Goal: Information Seeking & Learning: Find specific fact

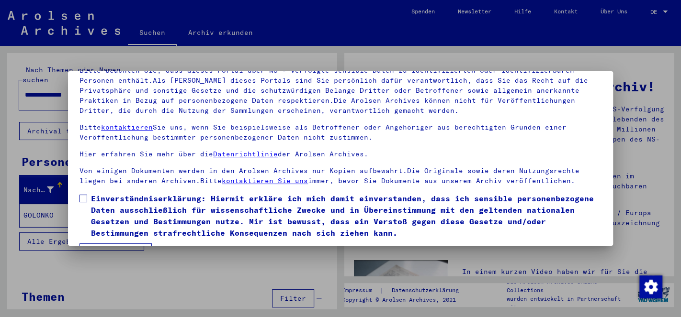
scroll to position [79, 0]
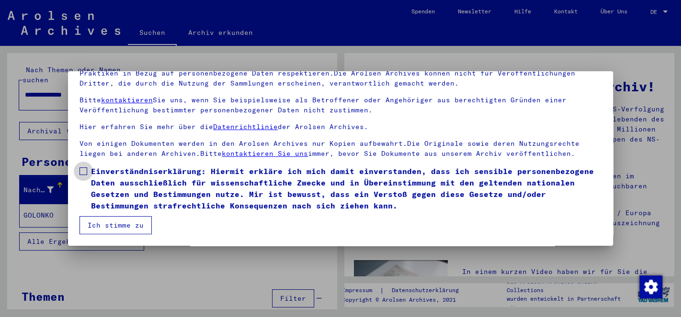
click at [84, 169] on span at bounding box center [83, 172] width 8 height 8
click at [98, 225] on button "Ich stimme zu" at bounding box center [115, 225] width 72 height 18
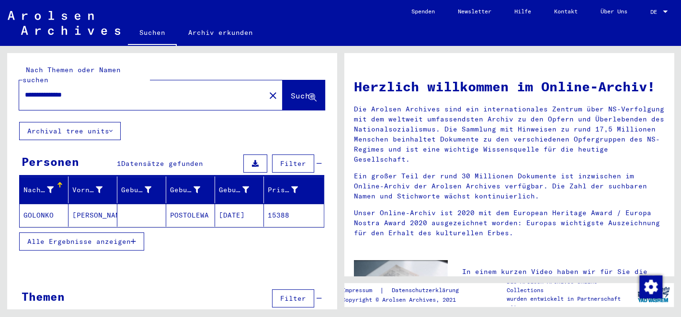
click at [37, 210] on mat-cell "GOLONKO" at bounding box center [44, 215] width 49 height 23
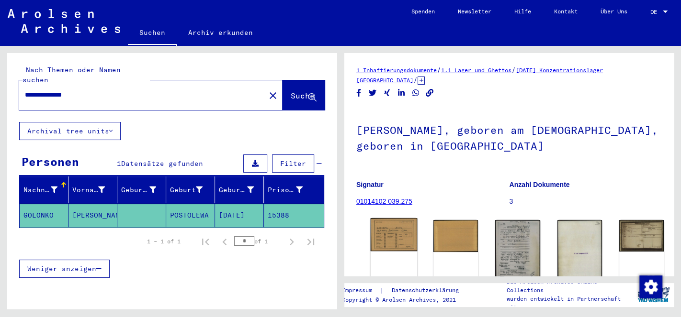
click at [383, 236] on img at bounding box center [394, 235] width 47 height 34
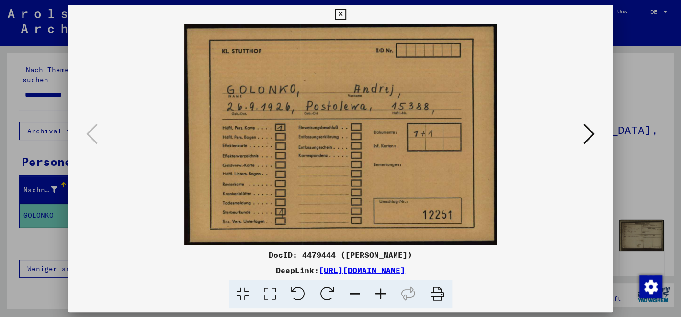
click at [590, 139] on icon at bounding box center [588, 134] width 11 height 23
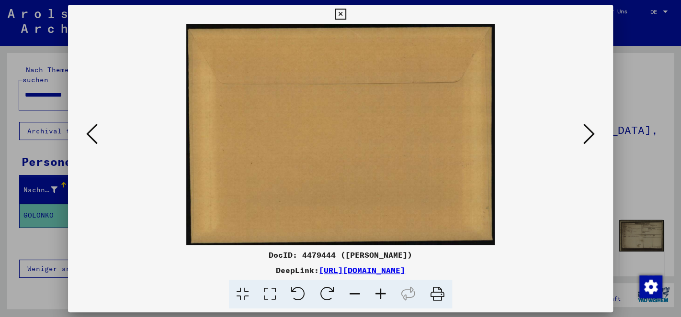
click at [590, 139] on icon at bounding box center [588, 134] width 11 height 23
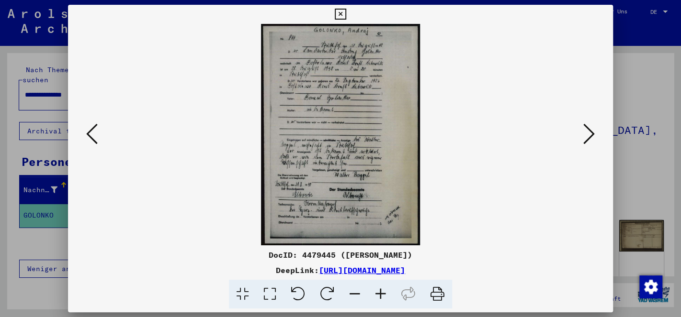
click at [374, 292] on icon at bounding box center [381, 294] width 26 height 29
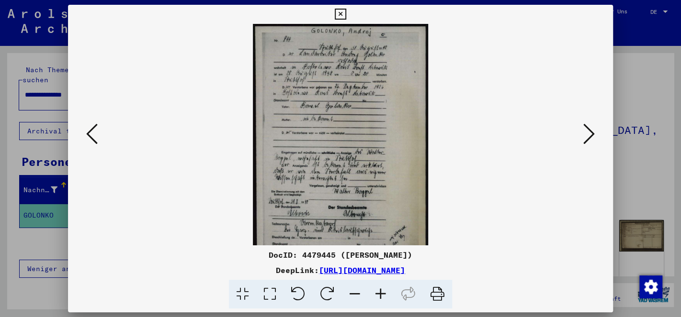
click at [374, 292] on icon at bounding box center [381, 294] width 26 height 29
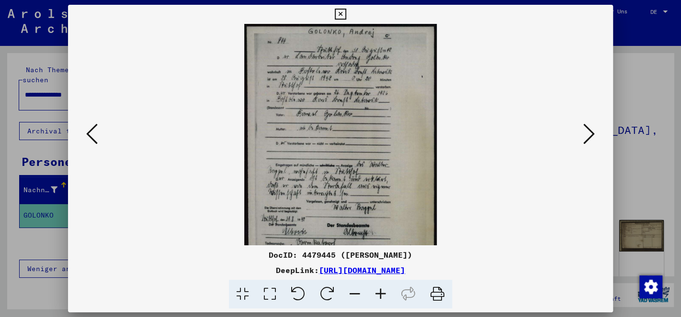
click at [374, 292] on icon at bounding box center [381, 294] width 26 height 29
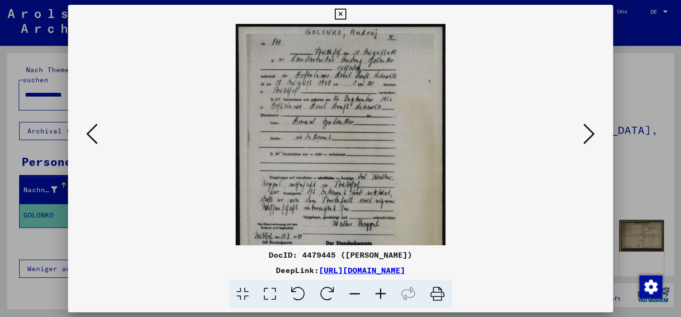
click at [374, 292] on icon at bounding box center [381, 294] width 26 height 29
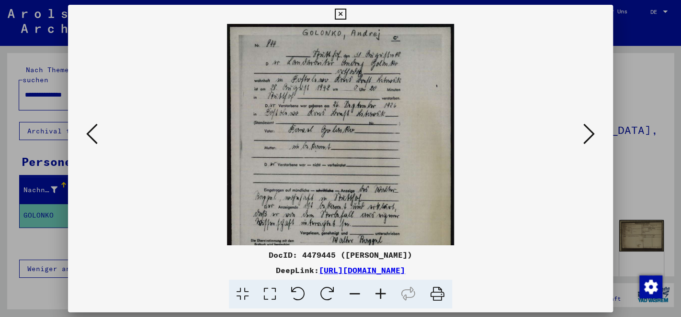
click at [374, 292] on icon at bounding box center [381, 294] width 26 height 29
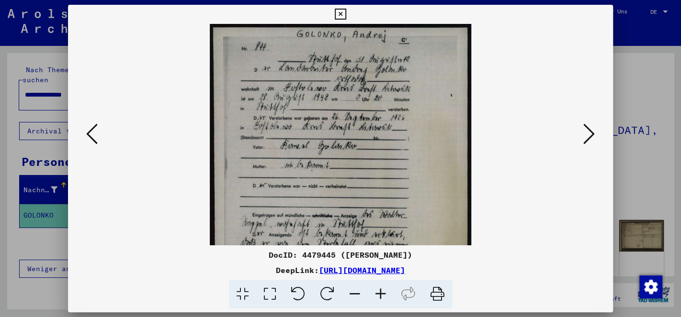
click at [374, 292] on icon at bounding box center [381, 294] width 26 height 29
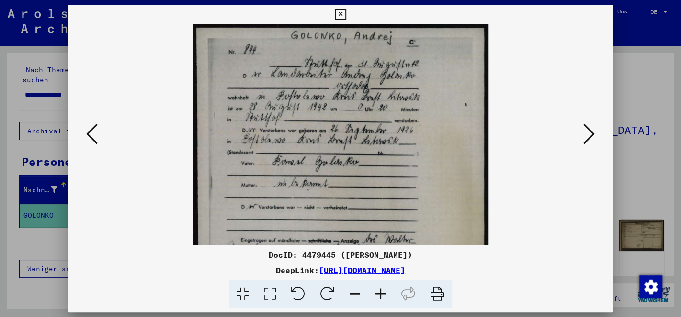
click at [374, 292] on icon at bounding box center [381, 294] width 26 height 29
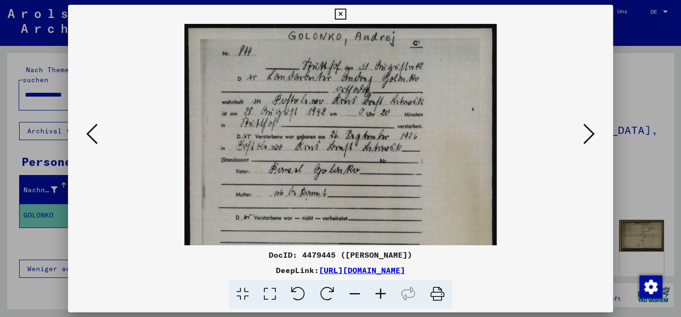
click at [374, 292] on icon at bounding box center [381, 294] width 26 height 29
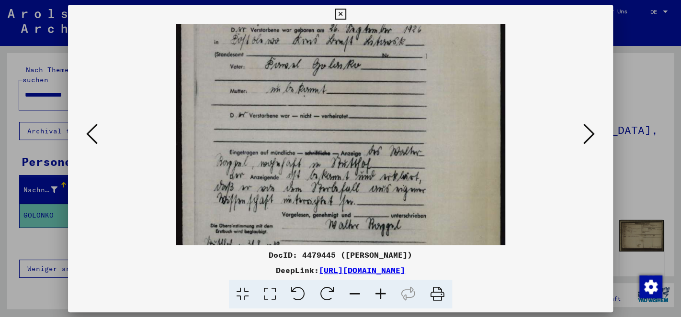
scroll to position [134, 0]
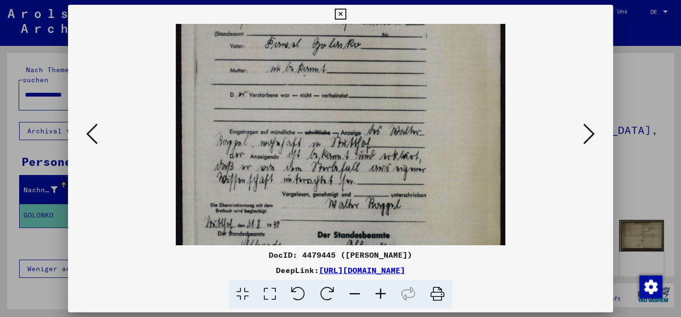
drag, startPoint x: 374, startPoint y: 216, endPoint x: 392, endPoint y: 82, distance: 135.1
click at [392, 82] on img at bounding box center [341, 120] width 330 height 461
click at [589, 132] on icon at bounding box center [588, 134] width 11 height 23
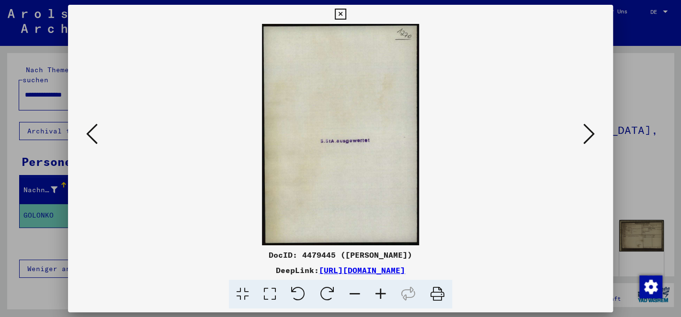
scroll to position [0, 0]
click at [589, 132] on icon at bounding box center [588, 134] width 11 height 23
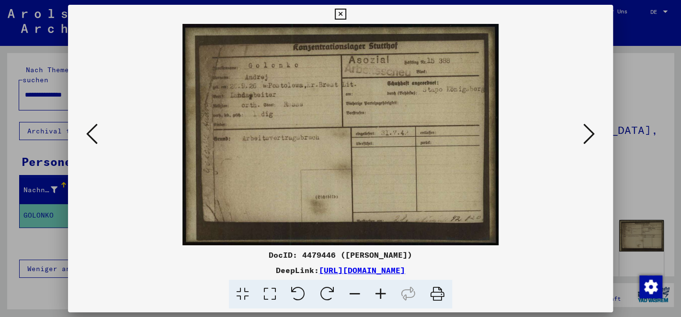
click at [381, 302] on icon at bounding box center [381, 294] width 26 height 29
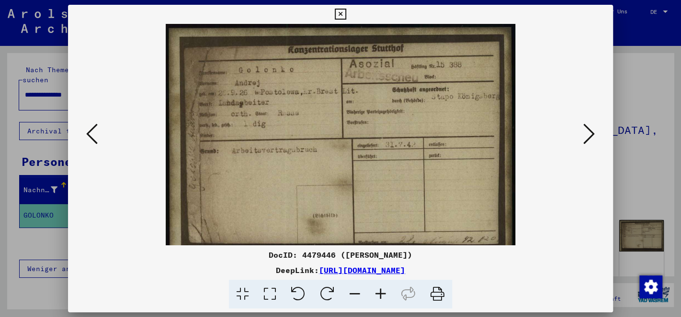
click at [381, 302] on icon at bounding box center [381, 294] width 26 height 29
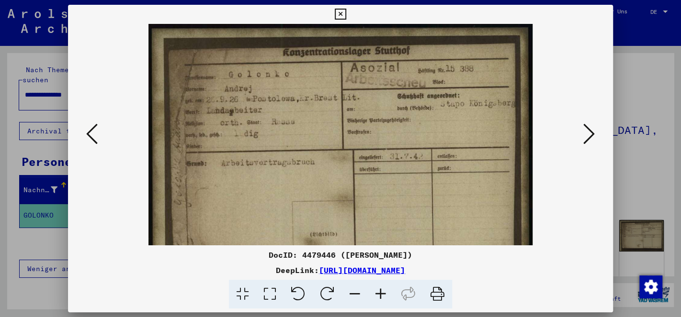
click at [380, 302] on icon at bounding box center [381, 294] width 26 height 29
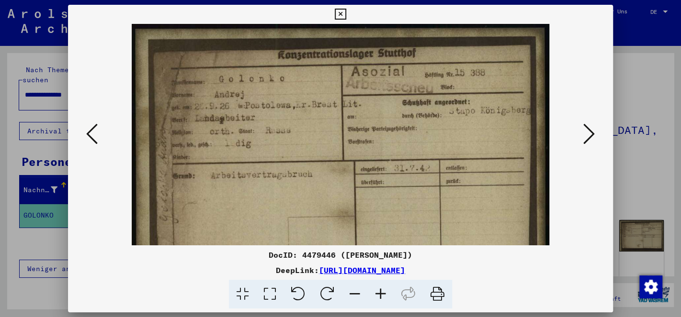
click at [380, 302] on icon at bounding box center [381, 294] width 26 height 29
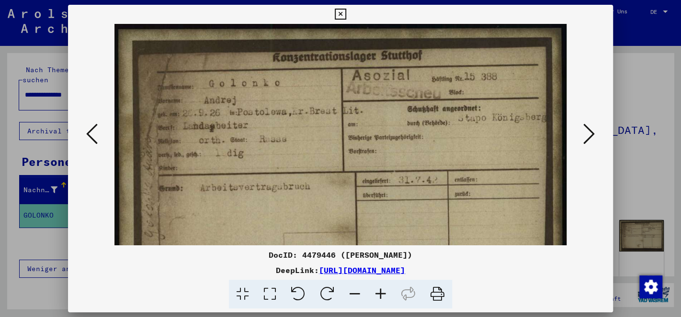
click at [380, 302] on icon at bounding box center [381, 294] width 26 height 29
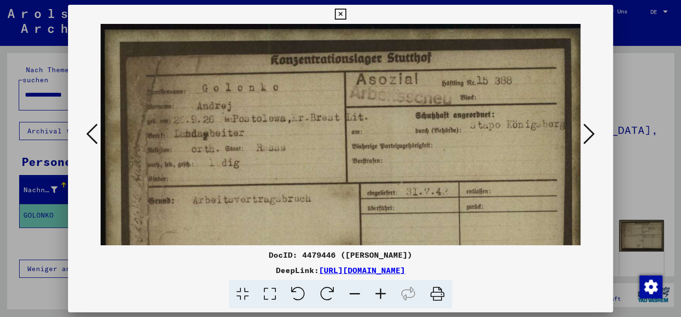
click at [380, 302] on icon at bounding box center [381, 294] width 26 height 29
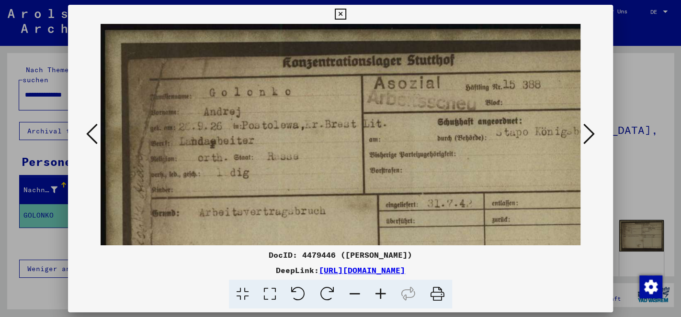
click at [585, 137] on icon at bounding box center [588, 134] width 11 height 23
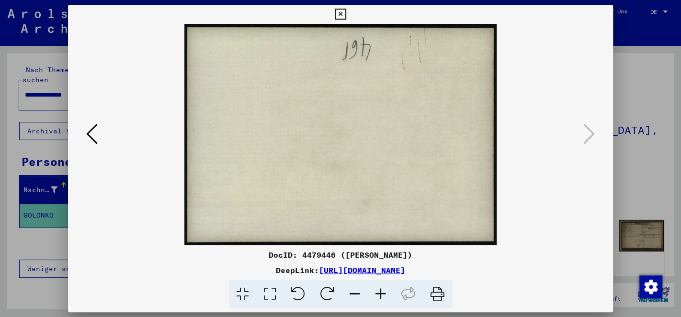
click at [346, 10] on icon at bounding box center [340, 14] width 11 height 11
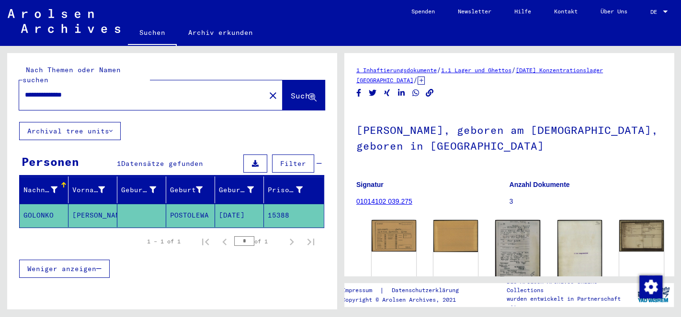
click at [96, 90] on input "**********" at bounding box center [142, 95] width 235 height 10
type input "**********"
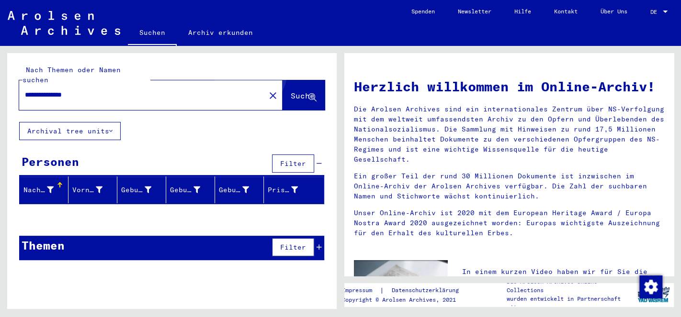
click at [285, 80] on button "Suche" at bounding box center [303, 95] width 42 height 30
click at [304, 91] on span "Suche" at bounding box center [303, 96] width 24 height 10
click at [296, 80] on button "Suche" at bounding box center [303, 95] width 42 height 30
